Goal: Task Accomplishment & Management: Manage account settings

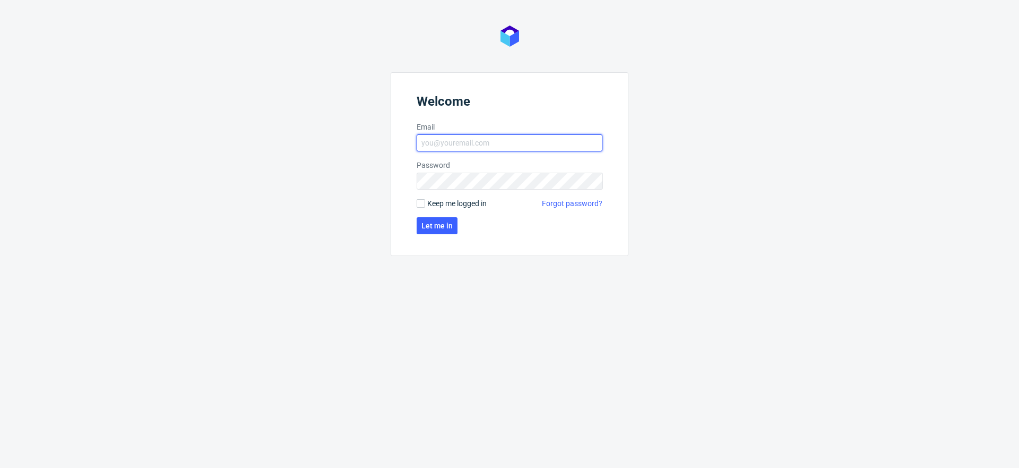
type input "[EMAIL_ADDRESS][DOMAIN_NAME]"
click at [447, 214] on form "Welcome Email [EMAIL_ADDRESS][DOMAIN_NAME] Password Keep me logged in Forgot pa…" at bounding box center [510, 164] width 238 height 184
click at [438, 222] on span "Let me in" at bounding box center [436, 225] width 31 height 7
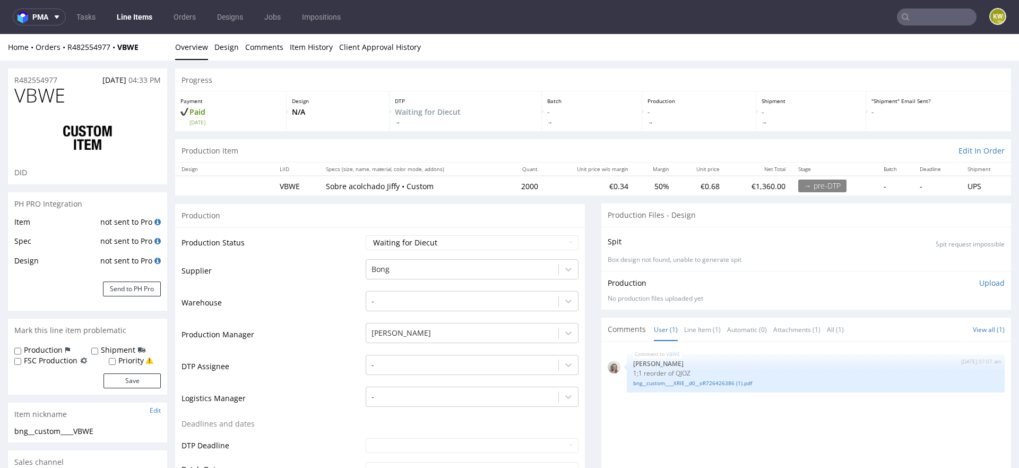
click at [143, 18] on link "Line Items" at bounding box center [134, 16] width 48 height 17
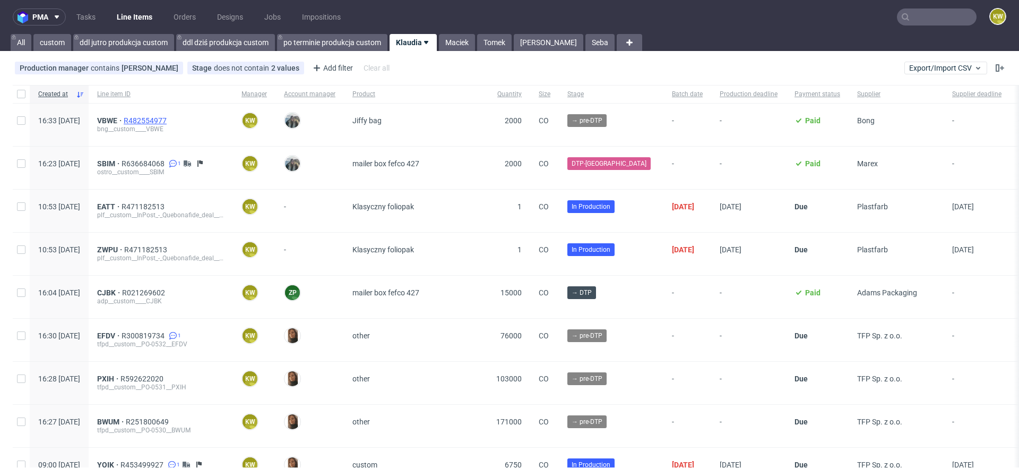
click at [169, 119] on span "R482554977" at bounding box center [146, 120] width 45 height 8
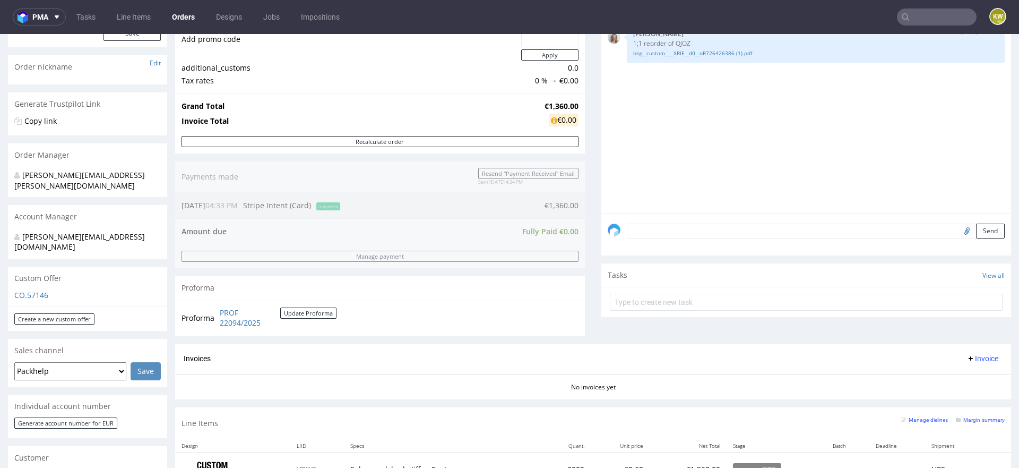
scroll to position [472, 0]
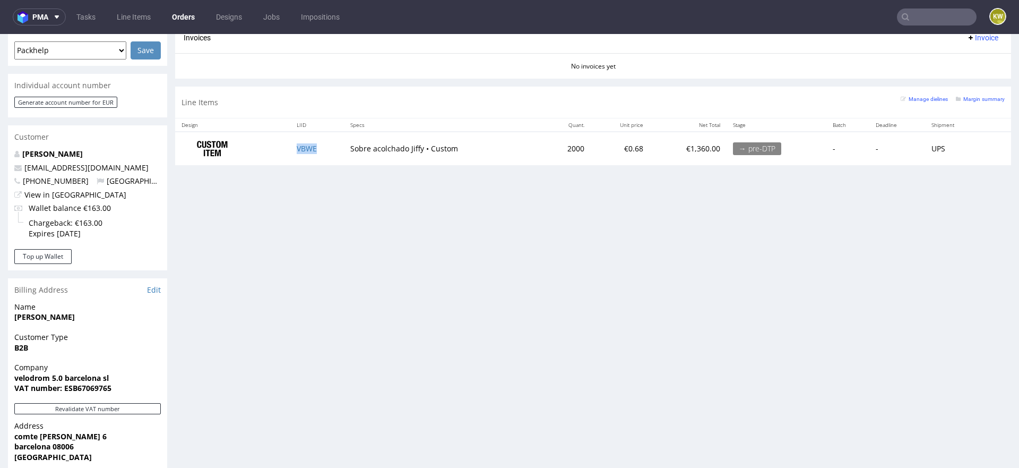
click at [324, 152] on td "VBWE" at bounding box center [317, 148] width 54 height 33
click at [966, 89] on div "Line Items Manage dielines Margin summary" at bounding box center [593, 101] width 836 height 31
click at [966, 97] on small "Margin summary" at bounding box center [980, 99] width 49 height 6
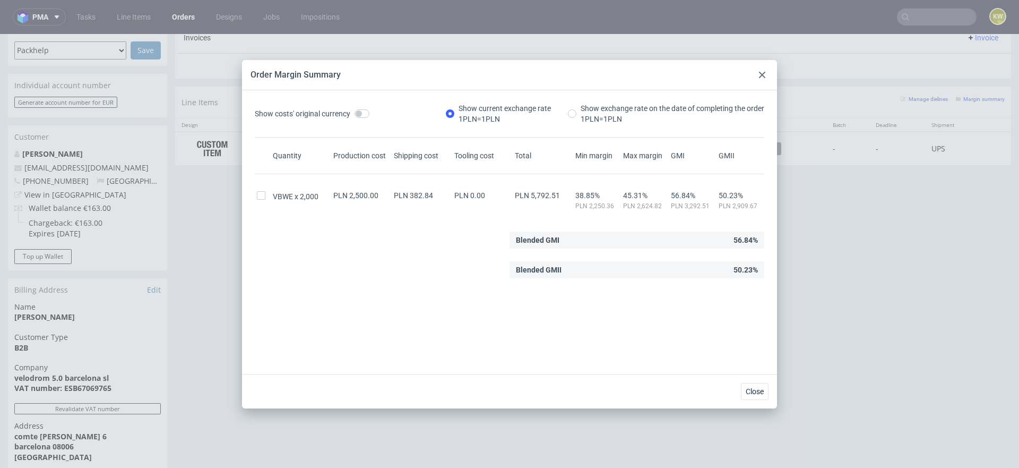
click at [543, 194] on span "PLN 5,792.51" at bounding box center [537, 195] width 45 height 8
click at [544, 194] on span "PLN 5,792.51" at bounding box center [537, 195] width 45 height 8
copy span "5,792.51"
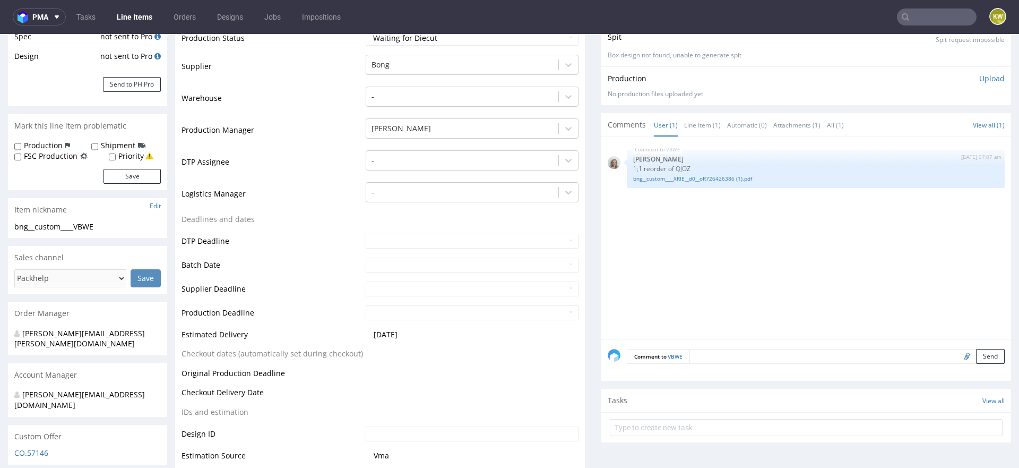
scroll to position [255, 0]
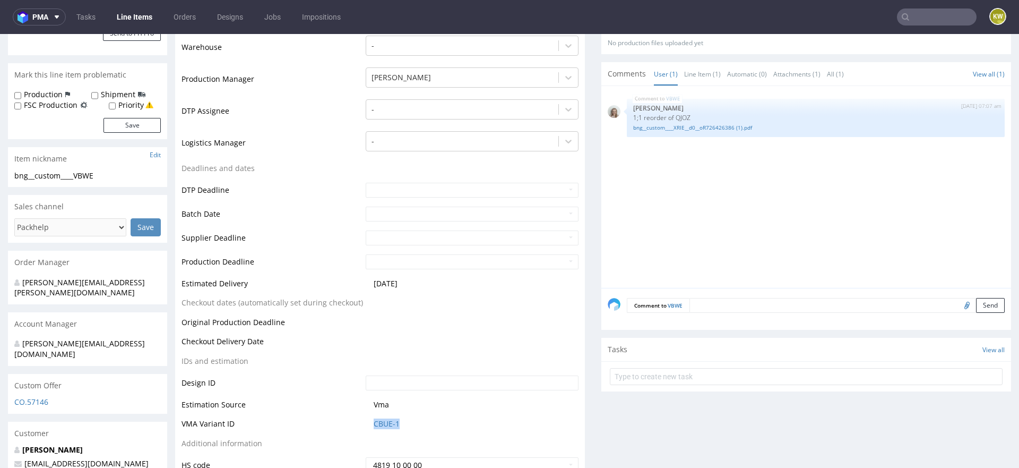
drag, startPoint x: 404, startPoint y: 419, endPoint x: 344, endPoint y: 416, distance: 59.5
click at [344, 419] on tr "VMA Variant ID CBUE-1" at bounding box center [379, 427] width 397 height 20
copy tr "CBUE-1"
click at [375, 418] on link "CBUE-1" at bounding box center [387, 423] width 26 height 11
click at [385, 424] on link "CBUE-1" at bounding box center [387, 423] width 26 height 11
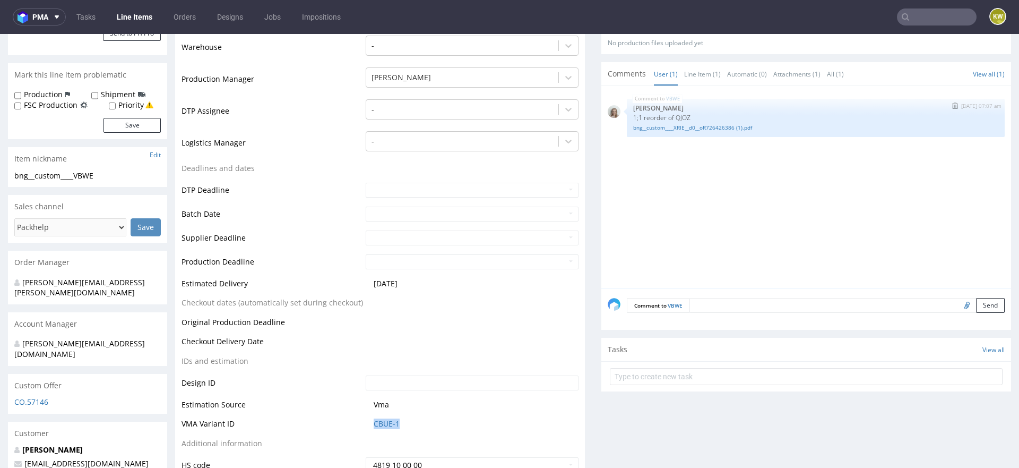
click at [677, 116] on p "1;1 reorder of QJOZ" at bounding box center [815, 118] width 365 height 8
copy p "QJOZ"
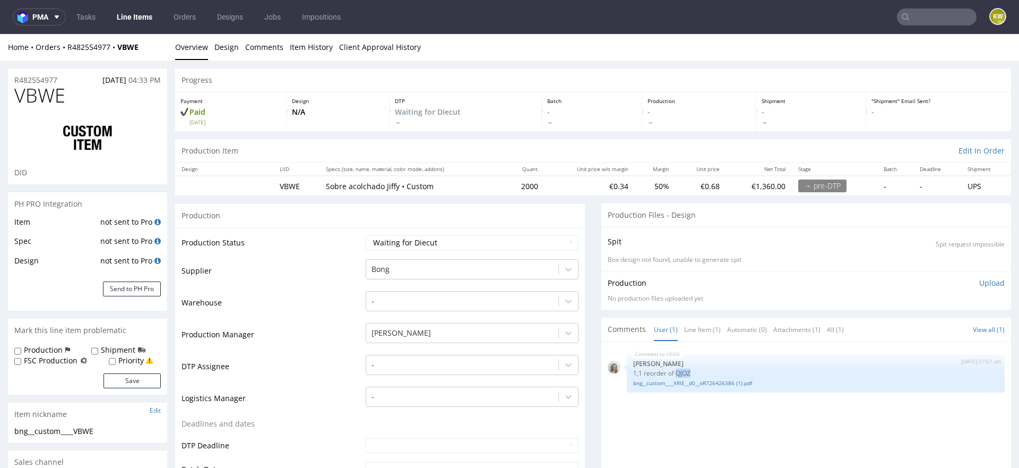
click at [39, 96] on span "VBWE" at bounding box center [39, 95] width 51 height 21
copy span "VBWE"
click at [418, 235] on select "Waiting for Artwork Waiting for Diecut Waiting for Mockup Waiting for DTP Waiti…" at bounding box center [472, 242] width 213 height 15
select select "production_in_process"
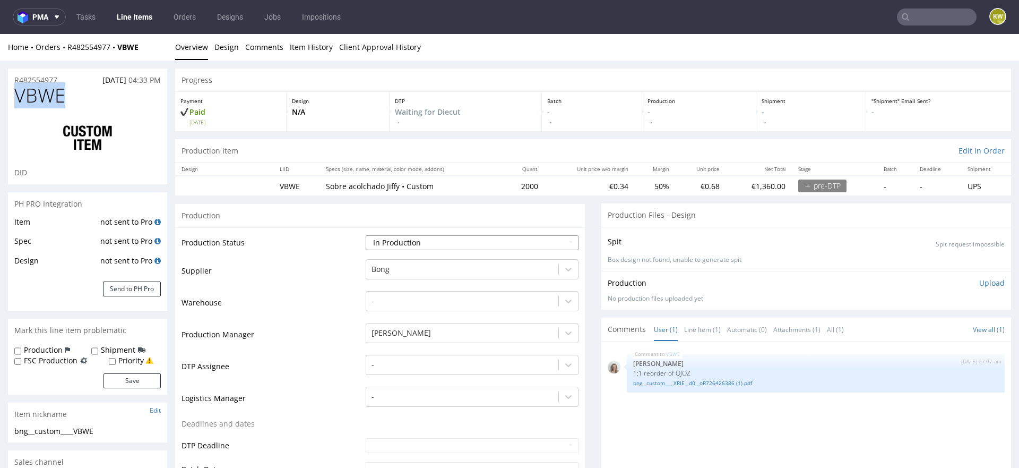
click at [366, 235] on select "Waiting for Artwork Waiting for Diecut Waiting for Mockup Waiting for DTP Waiti…" at bounding box center [472, 242] width 213 height 15
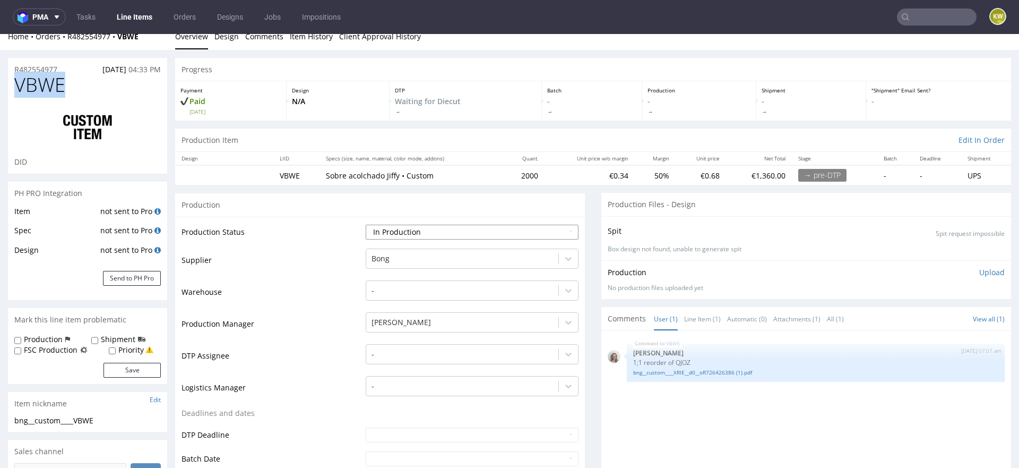
scroll to position [30, 0]
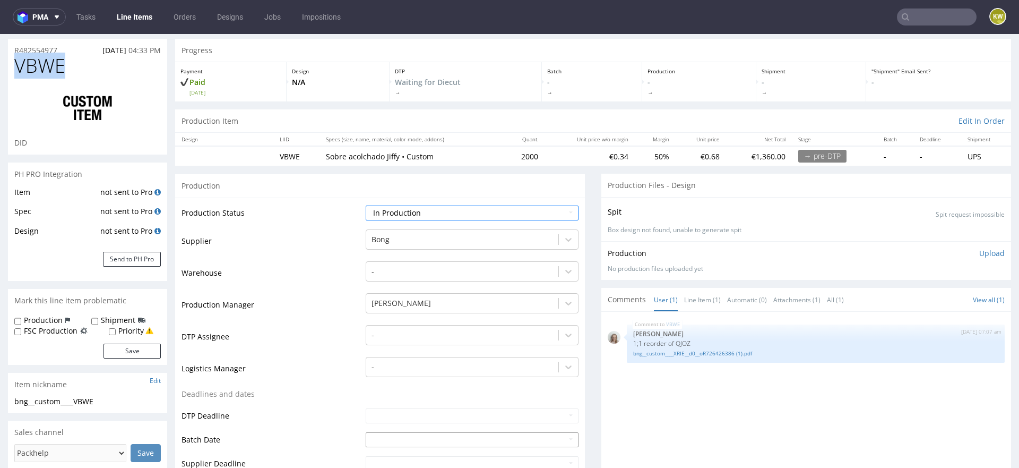
click at [374, 434] on input "text" at bounding box center [472, 439] width 213 height 15
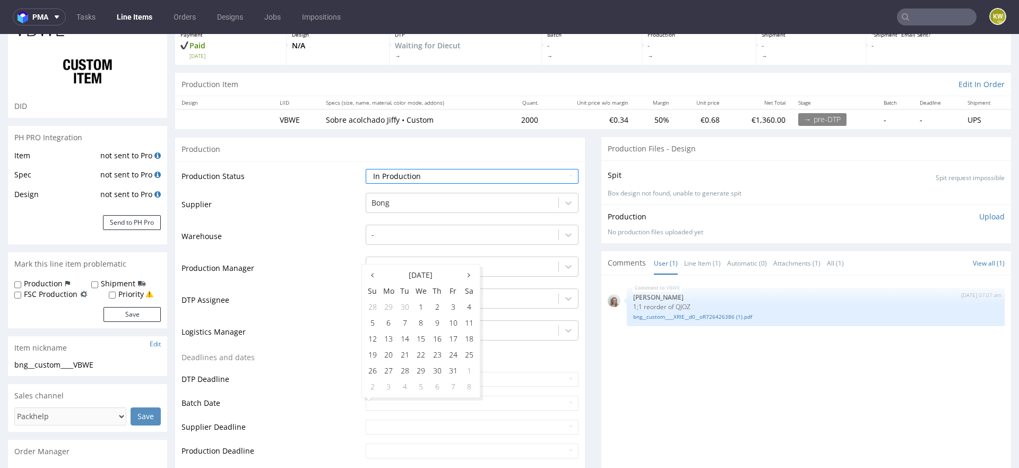
scroll to position [67, 0]
click at [404, 337] on td "14" at bounding box center [405, 338] width 16 height 16
type input "[DATE]"
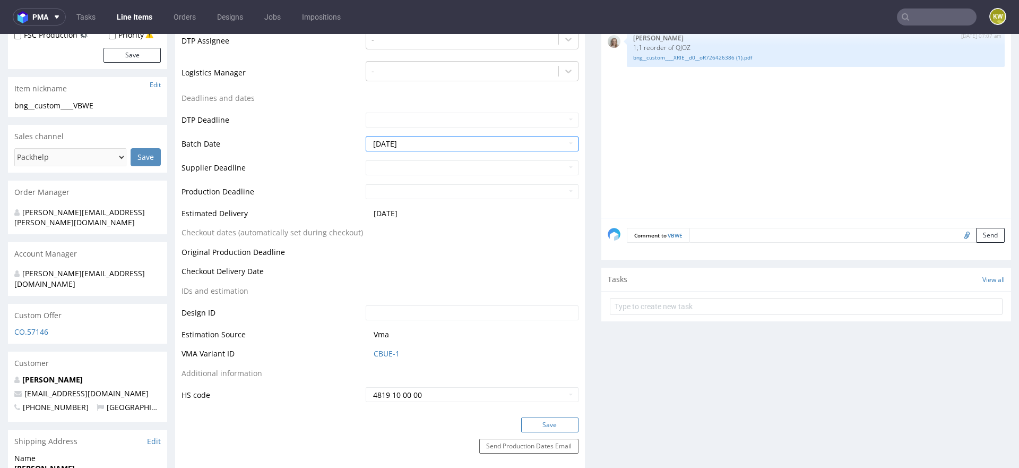
click at [536, 424] on button "Save" at bounding box center [549, 424] width 57 height 15
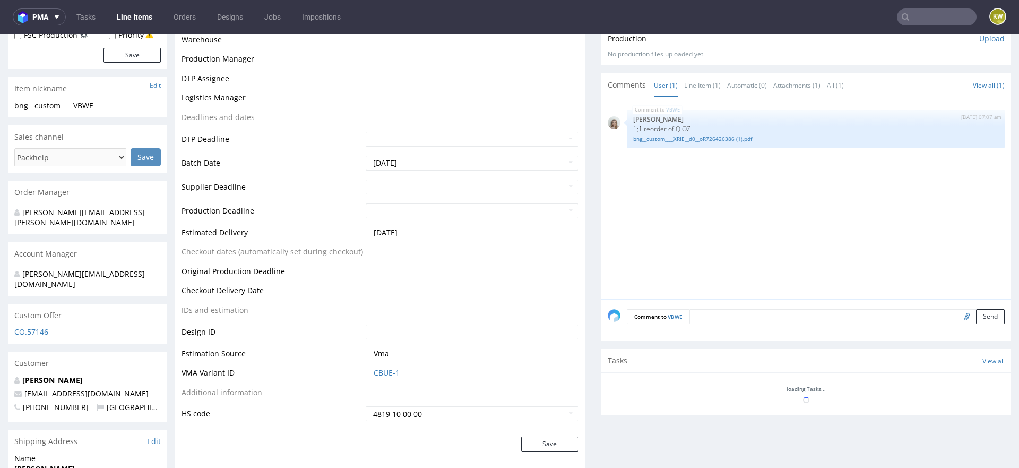
scroll to position [325, 0]
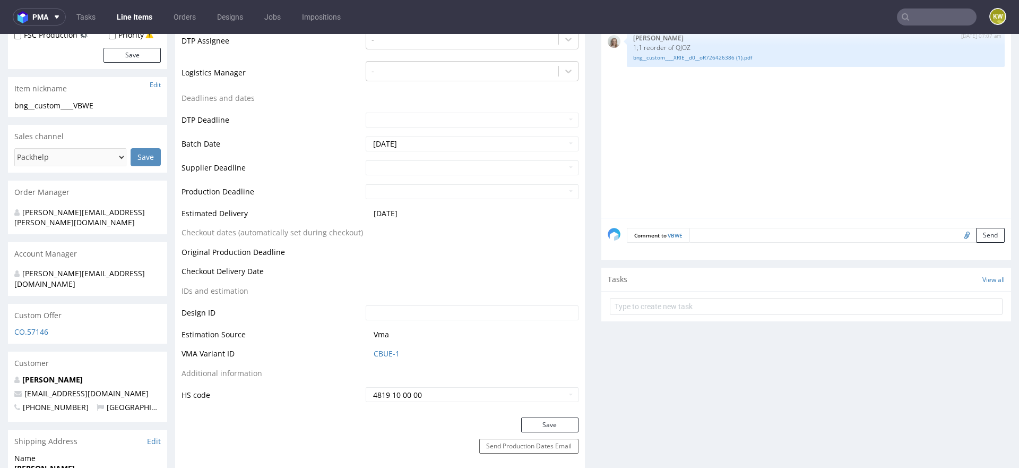
click at [142, 20] on link "Line Items" at bounding box center [134, 16] width 48 height 17
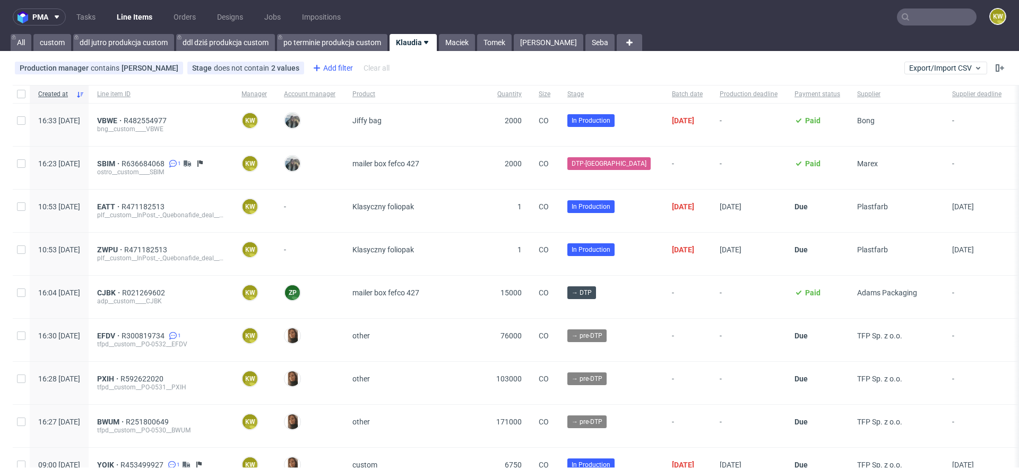
click at [330, 62] on div "Add filter" at bounding box center [331, 67] width 47 height 17
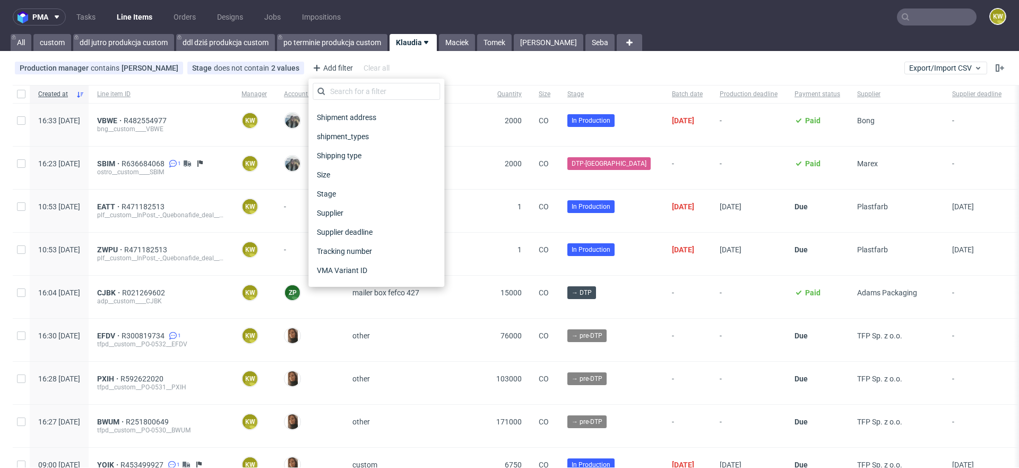
scroll to position [853, 0]
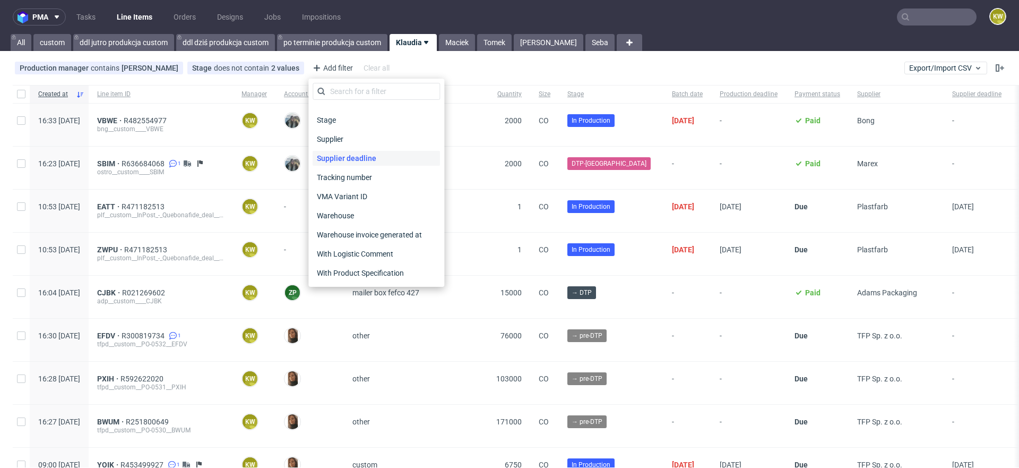
click at [362, 152] on span "Supplier deadline" at bounding box center [347, 158] width 68 height 15
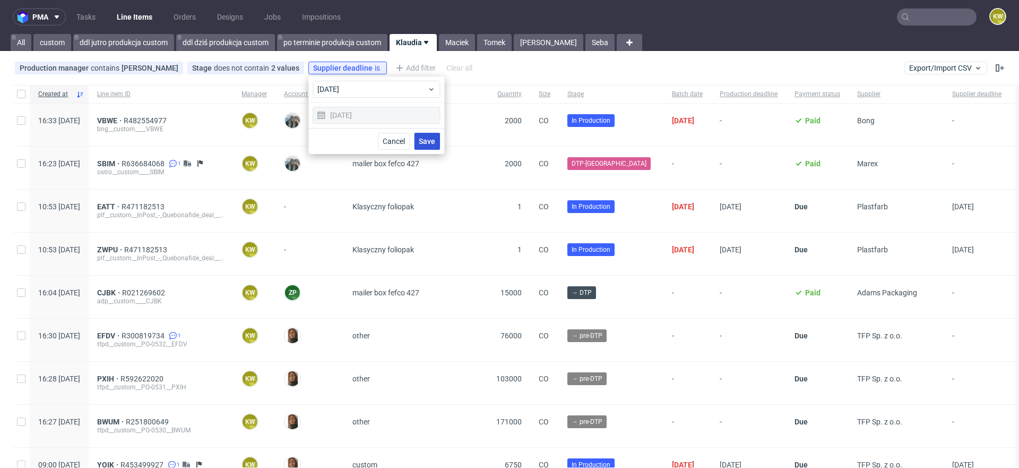
click at [430, 138] on span "Save" at bounding box center [427, 140] width 16 height 7
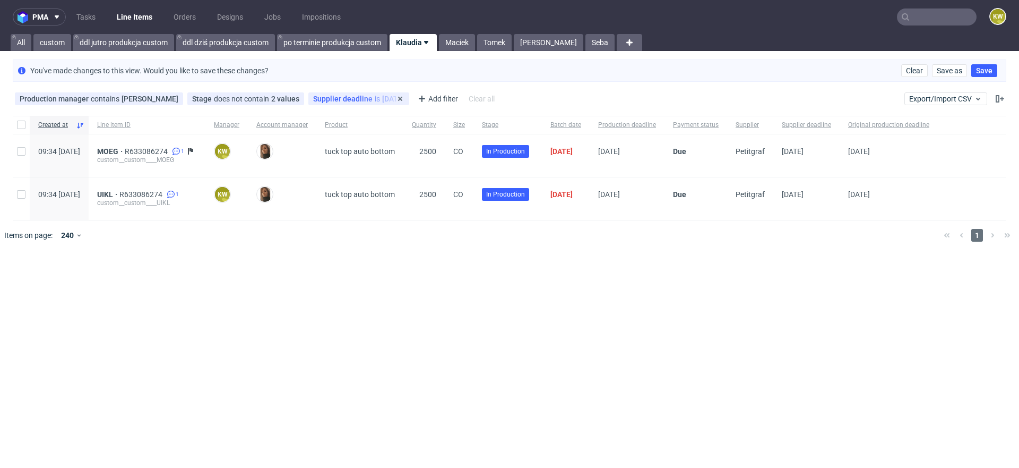
click at [353, 98] on span "Supplier deadline" at bounding box center [344, 98] width 62 height 8
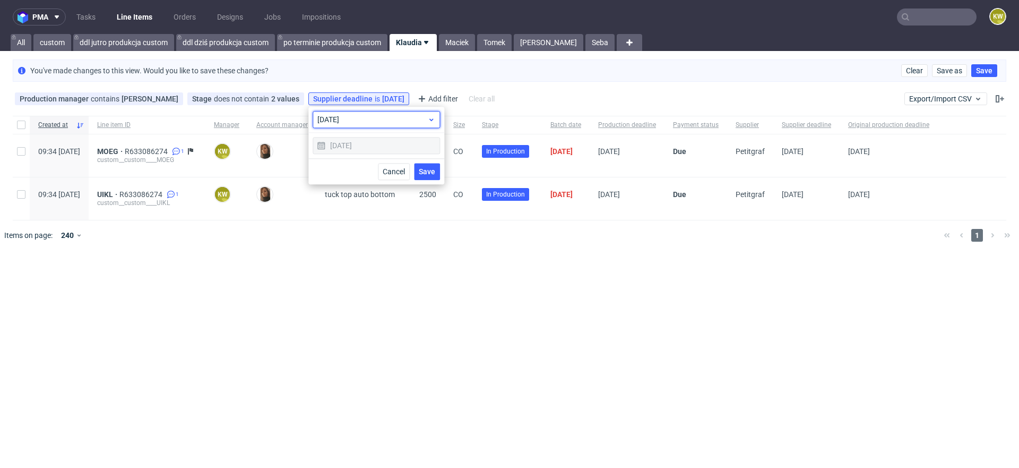
click at [340, 122] on span "[DATE]" at bounding box center [372, 119] width 110 height 11
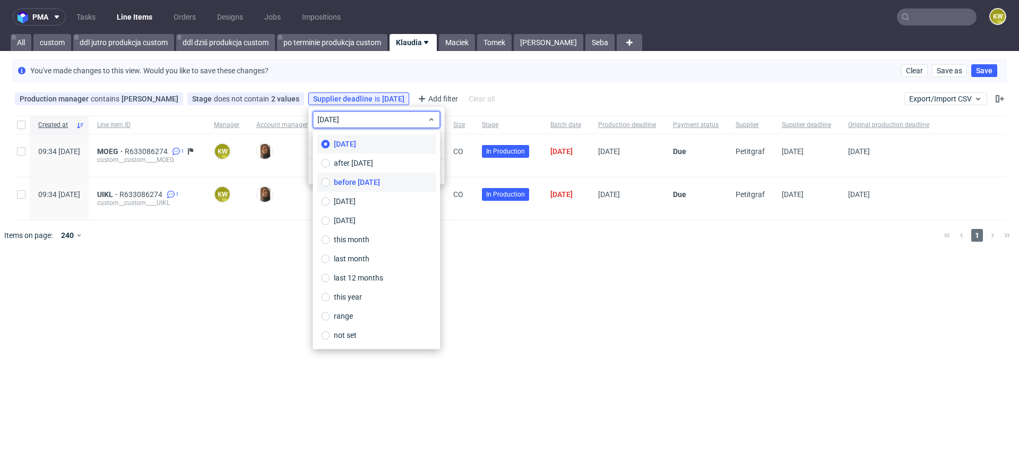
click at [348, 184] on span "before [DATE]" at bounding box center [357, 182] width 46 height 11
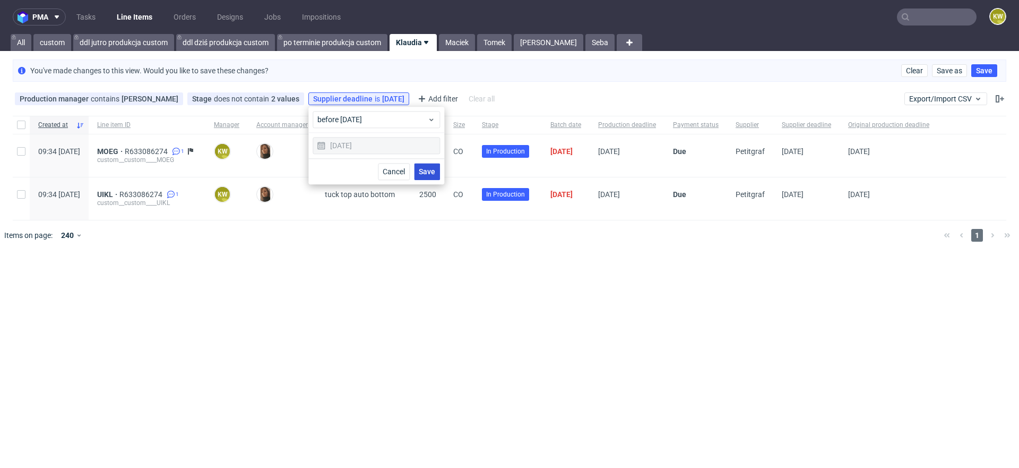
click at [430, 176] on button "Save" at bounding box center [427, 171] width 26 height 17
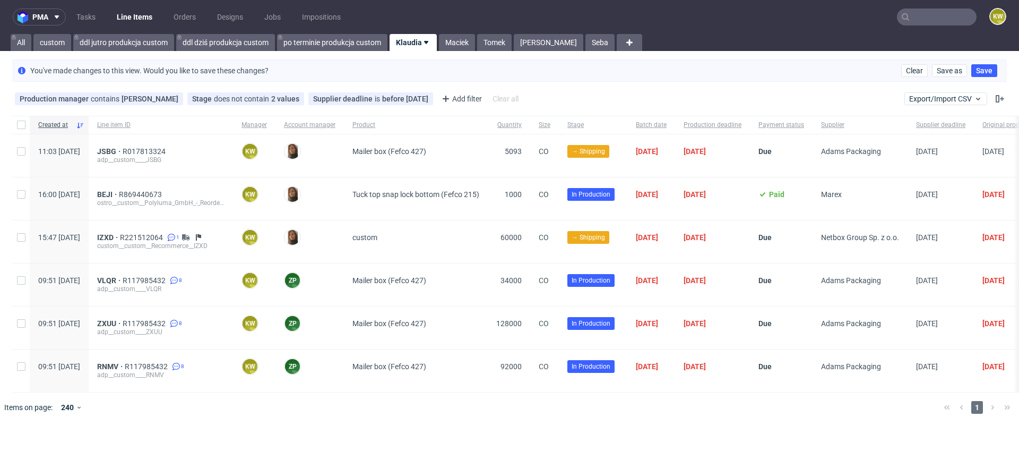
click at [929, 14] on input "text" at bounding box center [937, 16] width 80 height 17
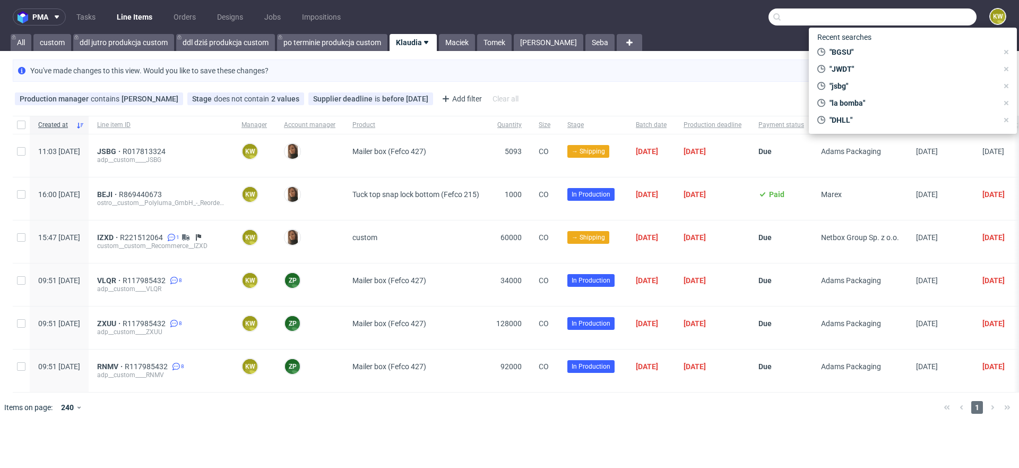
paste input "BSVJ"
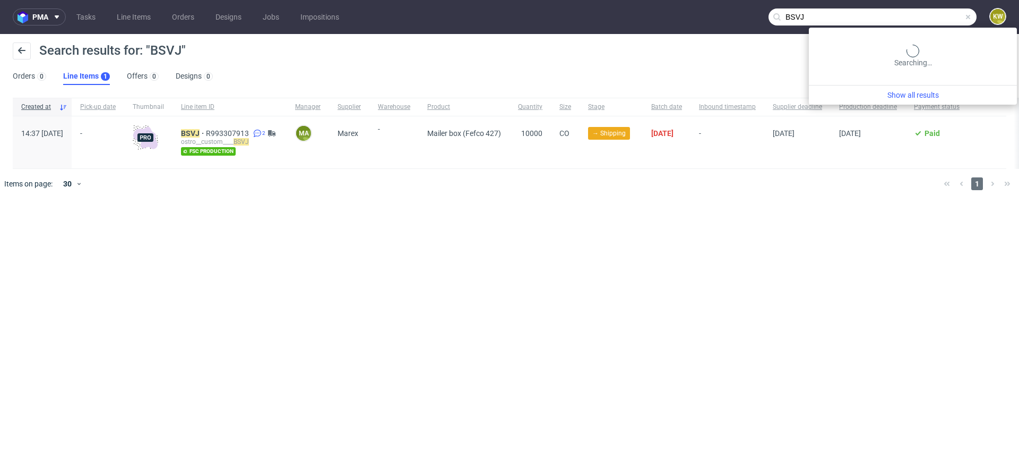
drag, startPoint x: 948, startPoint y: 21, endPoint x: 665, endPoint y: -24, distance: 285.9
click at [665, 0] on html "pma Tasks Line Items Orders Designs Jobs Impositions BSVJ KW Search results for…" at bounding box center [509, 234] width 1019 height 468
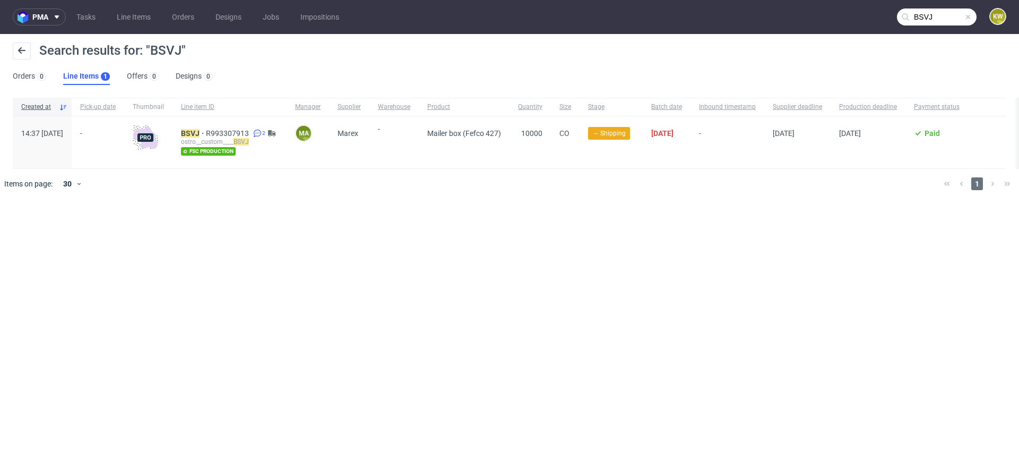
paste input "EJI"
type input "BEJI"
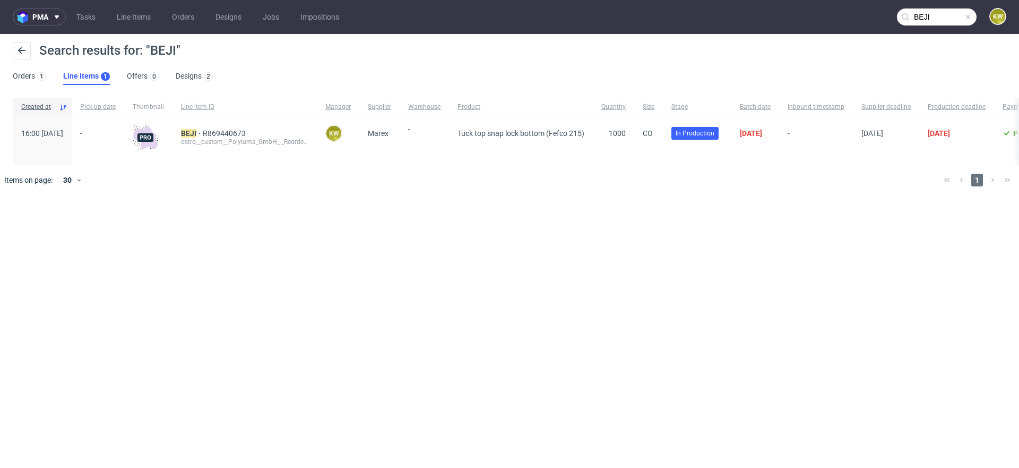
click at [210, 127] on div "BEJI R869440673 ostro__custom__Polyluma_GmbH_-_Reorder_of_1000_units_of_33_x_33…" at bounding box center [244, 140] width 144 height 48
click at [196, 136] on mark "BEJI" at bounding box center [188, 133] width 15 height 8
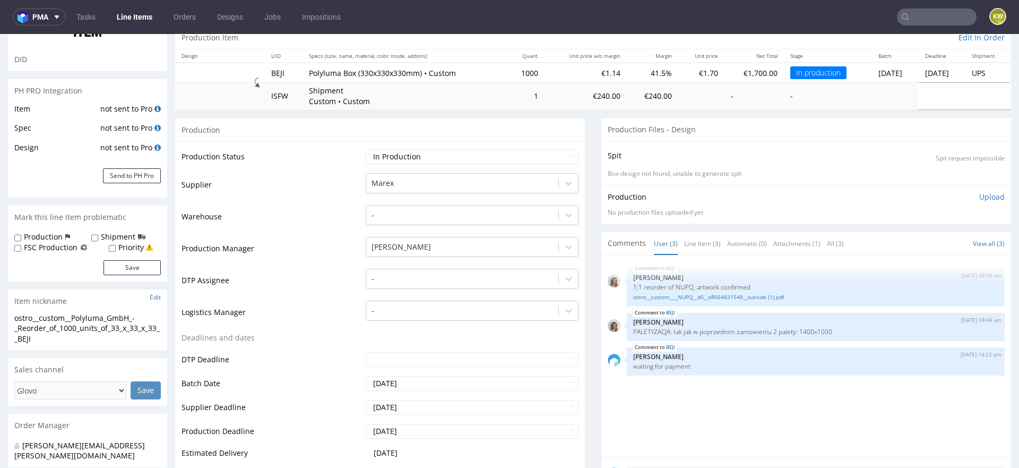
scroll to position [126, 0]
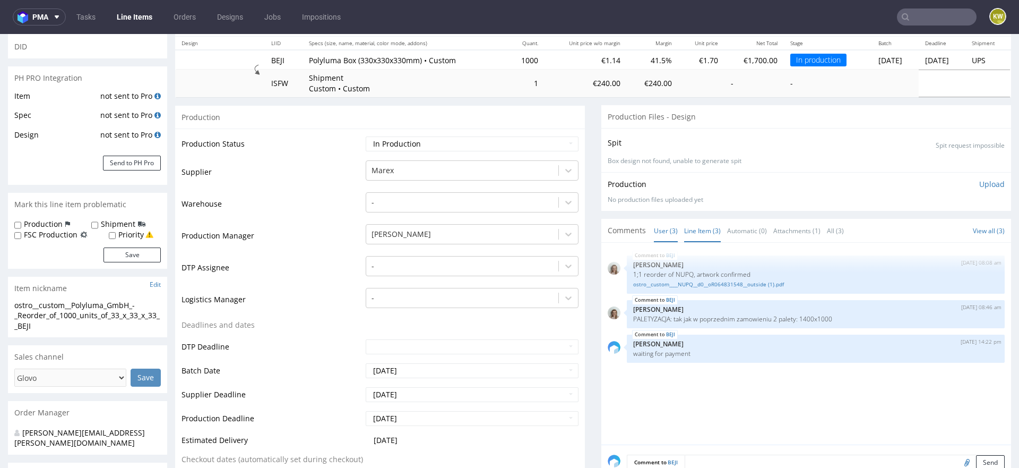
click at [696, 224] on link "Line Item (3)" at bounding box center [702, 230] width 37 height 23
click at [682, 281] on link "ostro__custom____NUPQ__d0__oR064831548__outside (1).pdf" at bounding box center [815, 284] width 365 height 8
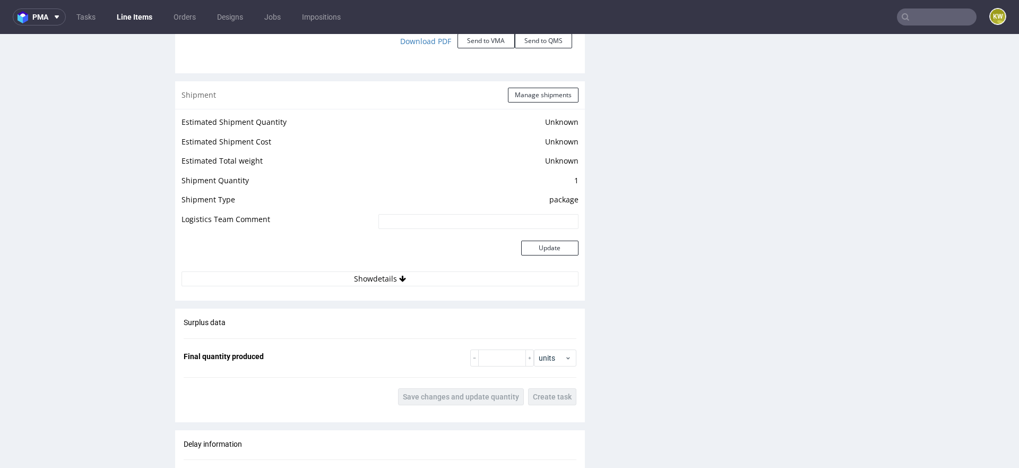
scroll to position [1306, 0]
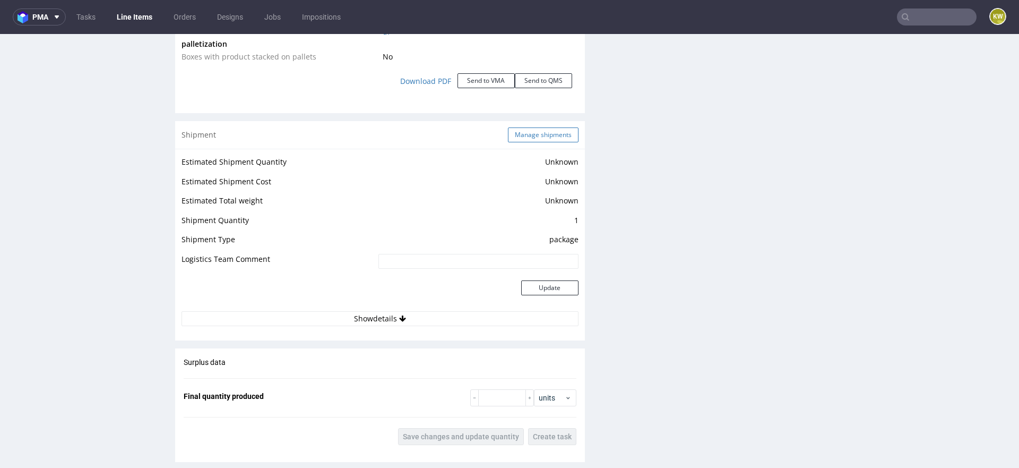
click at [535, 139] on button "Manage shipments" at bounding box center [543, 134] width 71 height 15
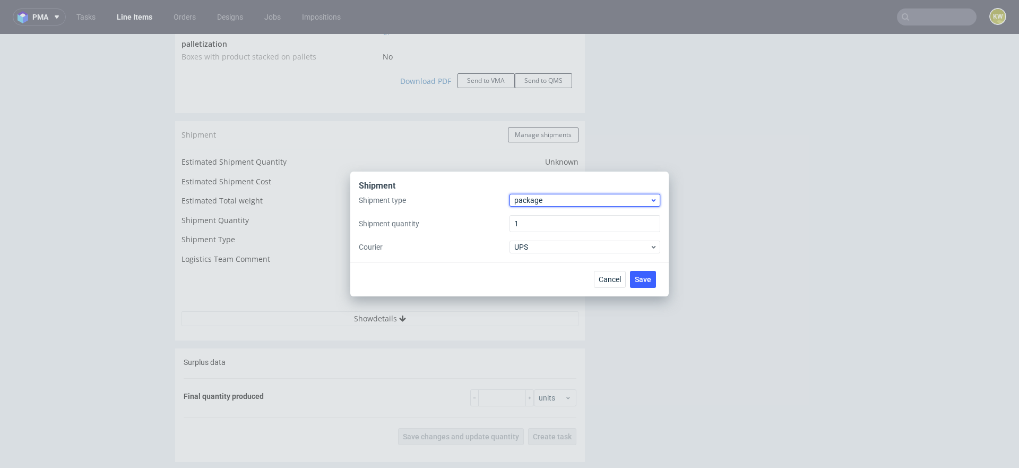
click at [531, 200] on span "package" at bounding box center [581, 200] width 135 height 11
click at [530, 220] on div "pallet" at bounding box center [585, 222] width 142 height 19
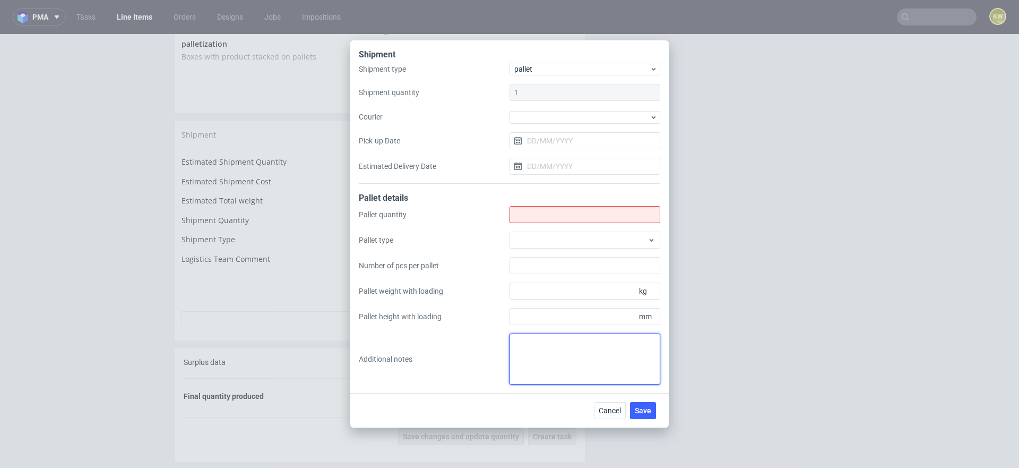
click at [527, 353] on textarea at bounding box center [584, 358] width 151 height 51
paste textarea ": 1. palety 2. 2 szt palet 3. 1400x1000 4. 500 szt 5. 1700 h 6. 240 kg"
type textarea ": 1. palety 2. 2 szt palet 3. 1400x1000 4. 500 szt 5. 1700 h 6. 240 kg"
click at [522, 213] on input "Shipment type" at bounding box center [584, 214] width 151 height 17
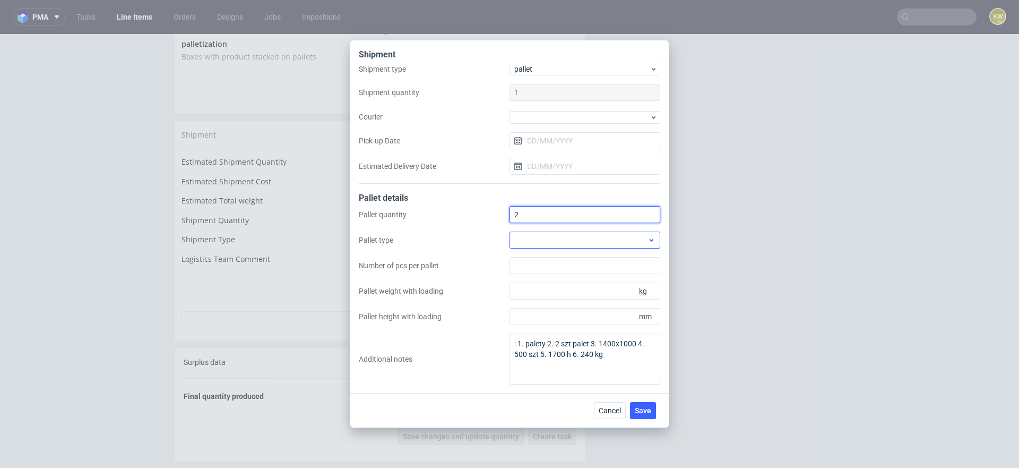
type input "2"
click at [524, 236] on div at bounding box center [584, 239] width 151 height 17
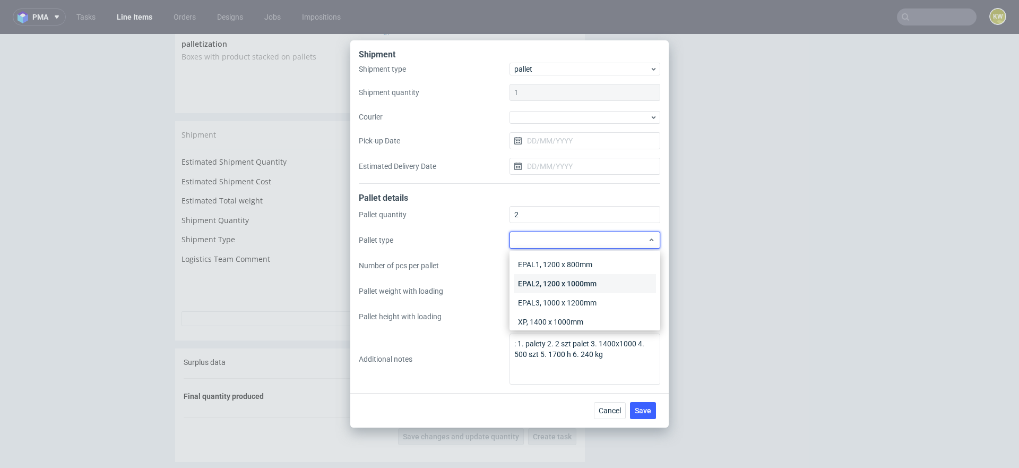
scroll to position [24, 0]
click at [549, 300] on div "XP, 1400 x 1000mm" at bounding box center [585, 297] width 142 height 19
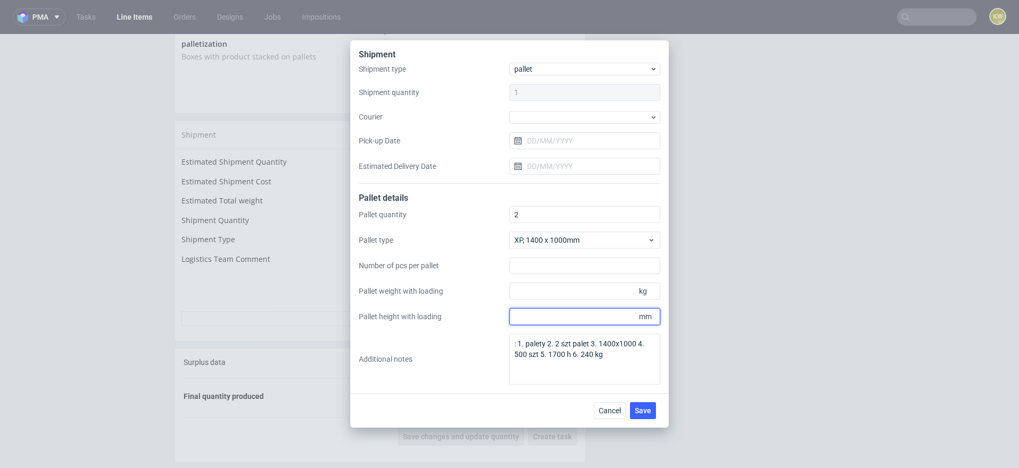
click at [534, 311] on input "Pallet height with loading" at bounding box center [584, 316] width 151 height 17
type input "1700"
click at [531, 290] on input "Pallet weight with loading" at bounding box center [584, 290] width 151 height 17
type input "240"
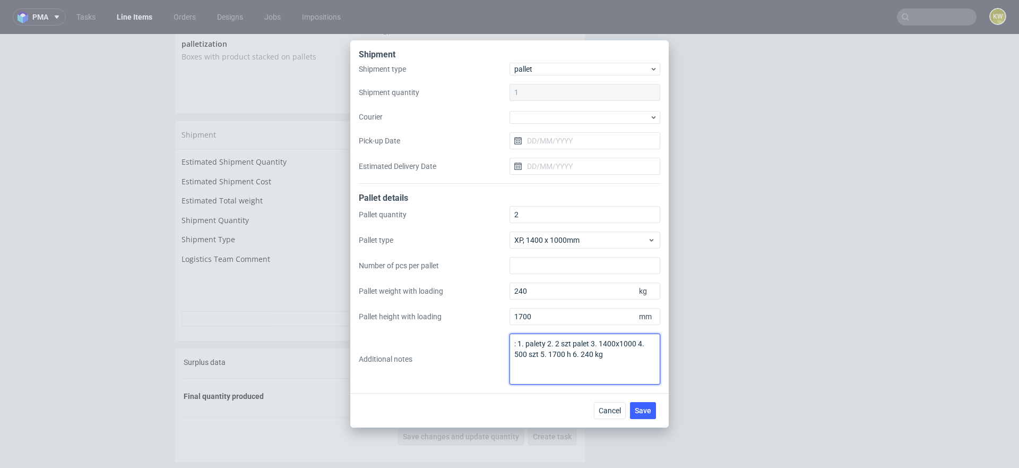
drag, startPoint x: 635, startPoint y: 360, endPoint x: 430, endPoint y: 326, distance: 207.6
click at [430, 326] on div "Pallet quantity 2 Pallet type XP, 1400 x 1000mm Number of pcs per pallet Pallet…" at bounding box center [509, 295] width 301 height 178
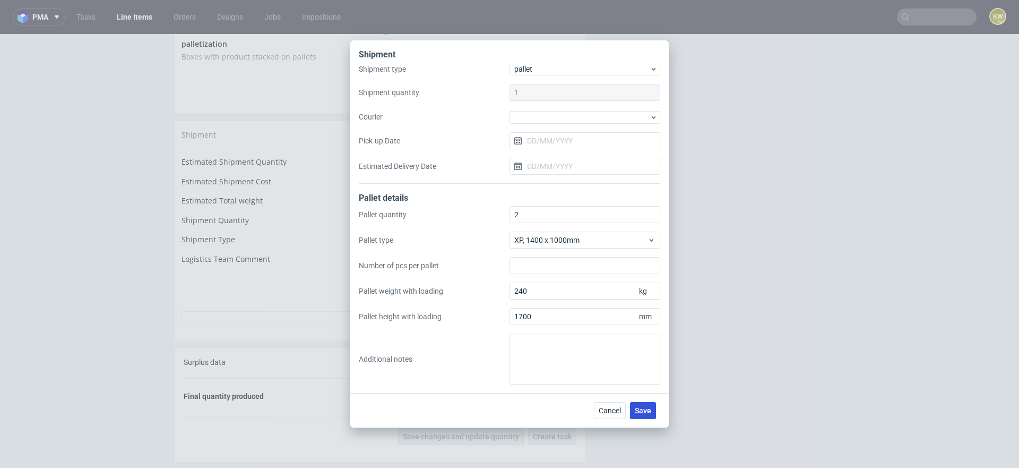
click at [646, 406] on span "Save" at bounding box center [643, 409] width 16 height 7
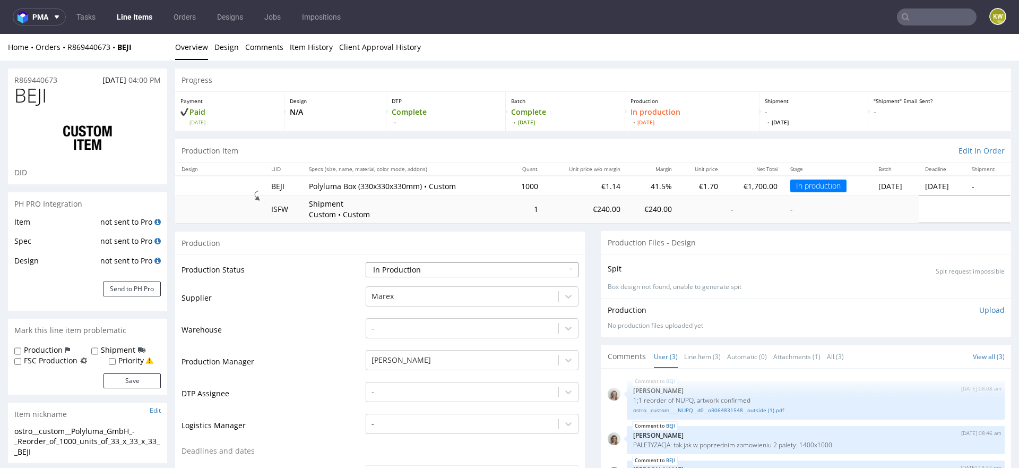
click at [404, 269] on select "Waiting for Artwork Waiting for Diecut Waiting for Mockup Waiting for DTP Waiti…" at bounding box center [472, 269] width 213 height 15
select select "production_complete"
click at [366, 262] on select "Waiting for Artwork Waiting for Diecut Waiting for Mockup Waiting for DTP Waiti…" at bounding box center [472, 269] width 213 height 15
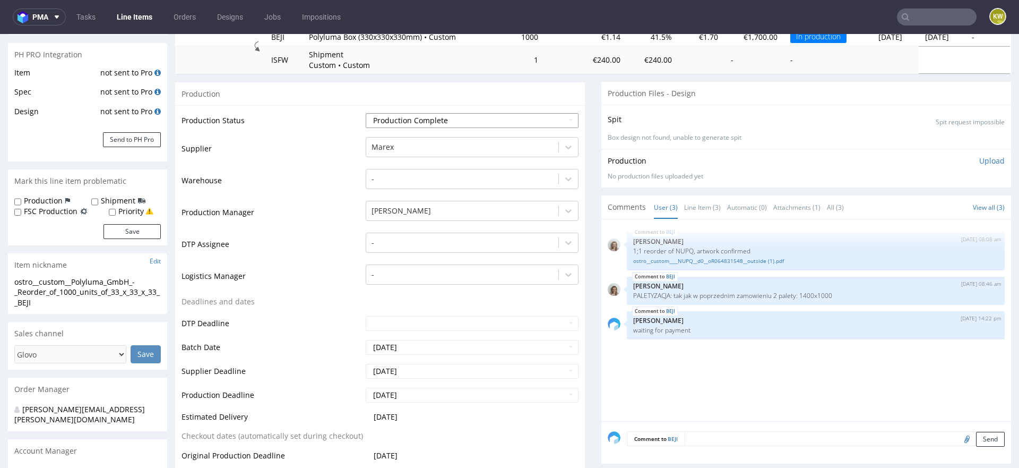
scroll to position [165, 0]
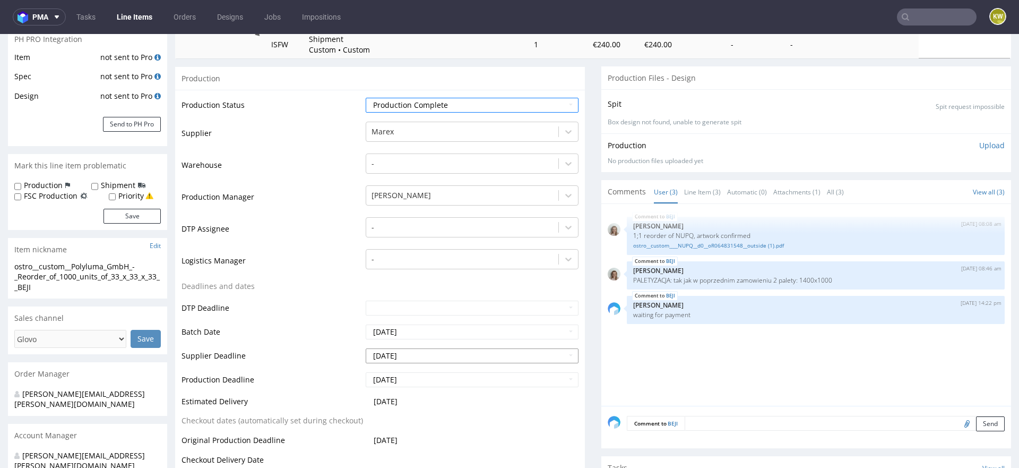
click at [430, 353] on input "[DATE]" at bounding box center [472, 355] width 213 height 15
click at [402, 289] on td "14" at bounding box center [405, 291] width 16 height 16
type input "[DATE]"
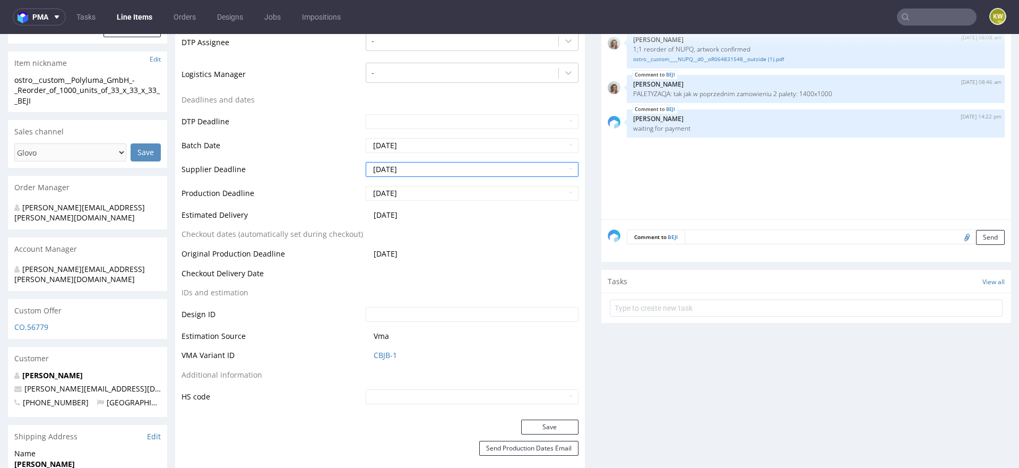
scroll to position [364, 0]
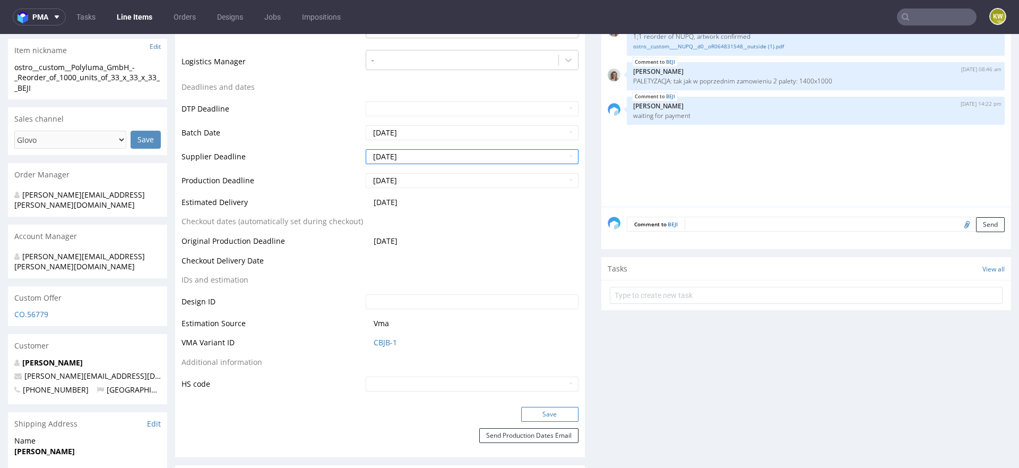
click at [533, 410] on button "Save" at bounding box center [549, 413] width 57 height 15
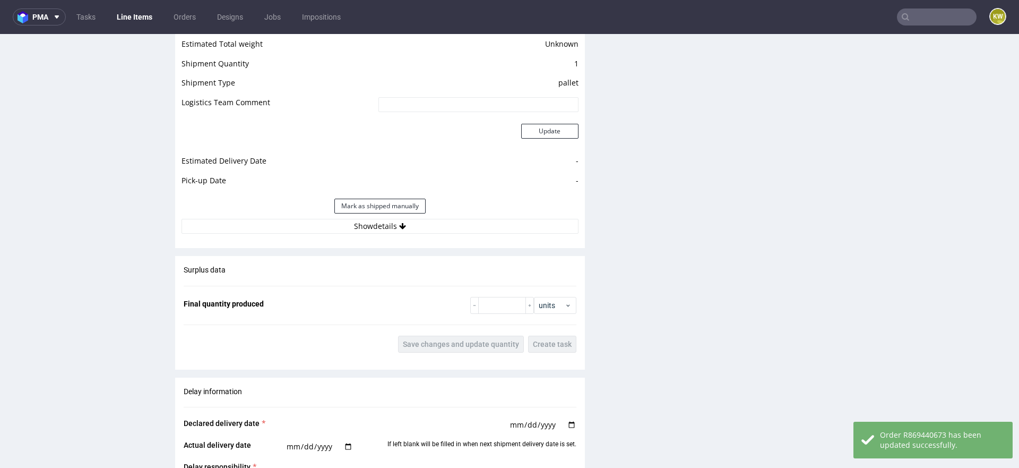
scroll to position [1495, 0]
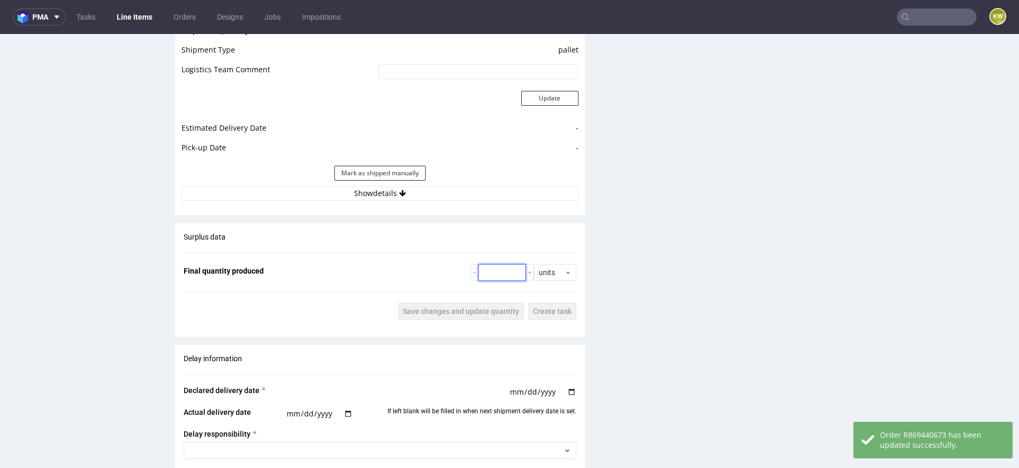
click at [496, 274] on input "number" at bounding box center [502, 272] width 48 height 17
type input "1000"
click at [447, 313] on span "Save changes and update quantity" at bounding box center [461, 310] width 116 height 7
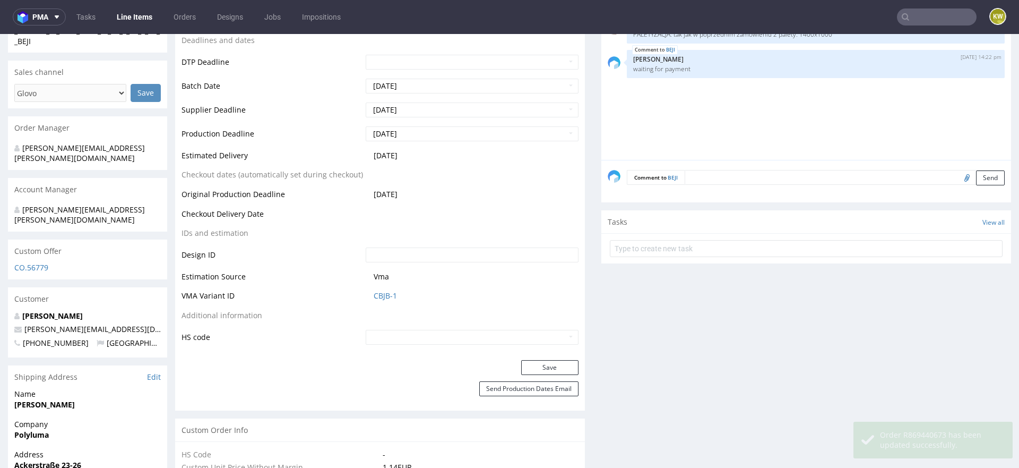
scroll to position [0, 0]
